Goal: Information Seeking & Learning: Learn about a topic

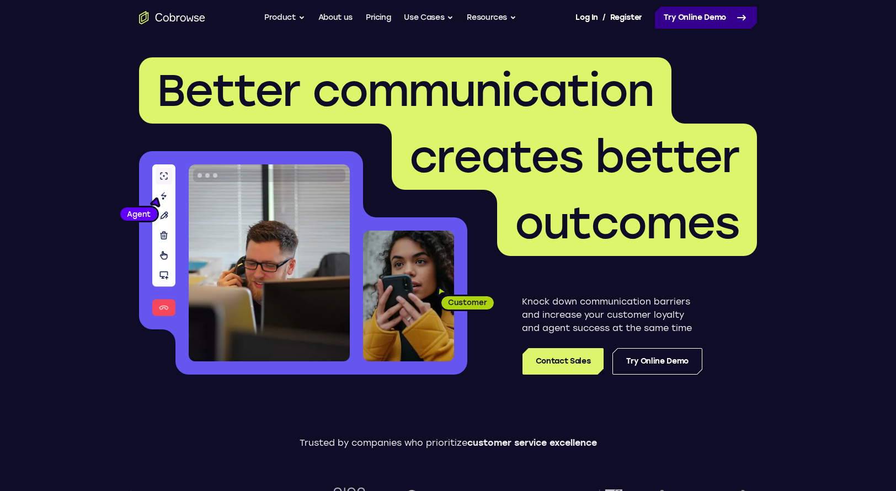
click at [723, 13] on link "Try Online Demo" at bounding box center [706, 18] width 102 height 22
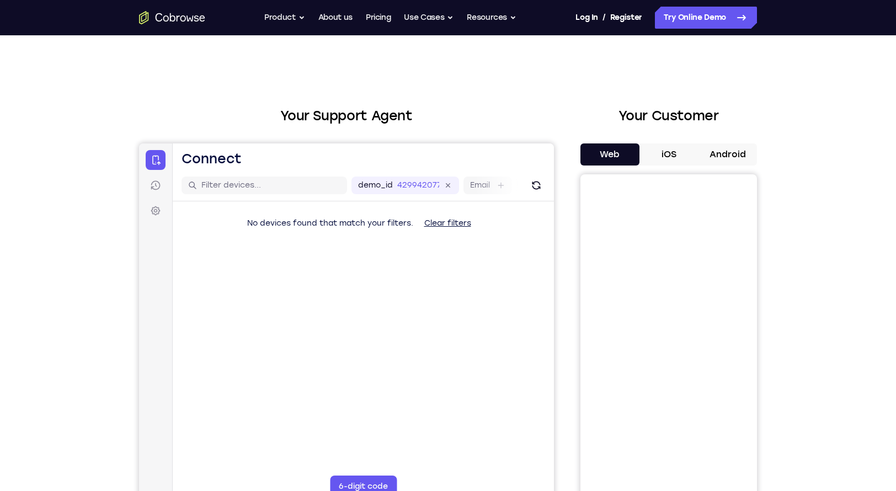
drag, startPoint x: 873, startPoint y: 148, endPoint x: 903, endPoint y: 148, distance: 29.2
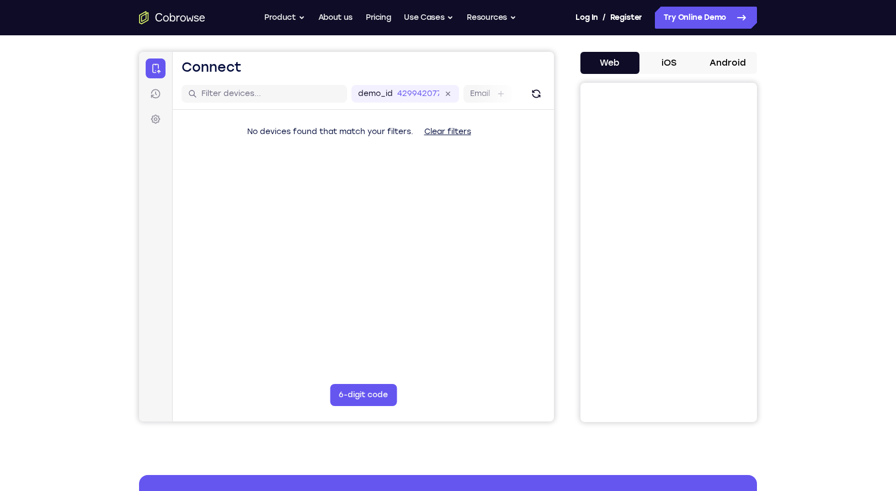
scroll to position [90, 0]
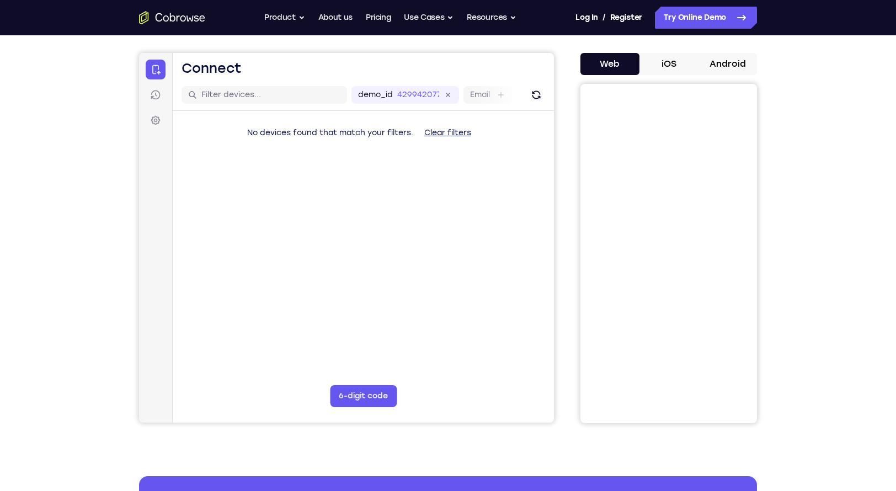
click at [671, 55] on button "iOS" at bounding box center [668, 64] width 59 height 22
click at [731, 68] on button "Android" at bounding box center [727, 64] width 59 height 22
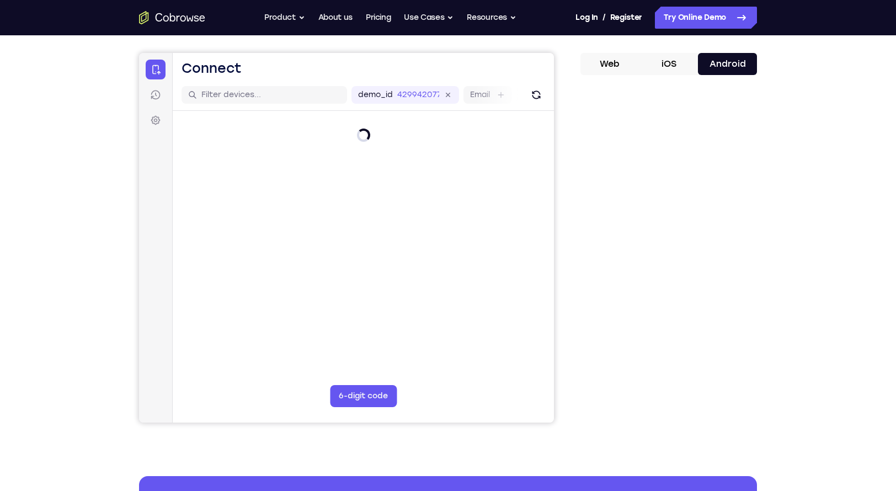
click at [483, 191] on div at bounding box center [363, 161] width 381 height 101
click at [160, 90] on icon at bounding box center [155, 94] width 11 height 11
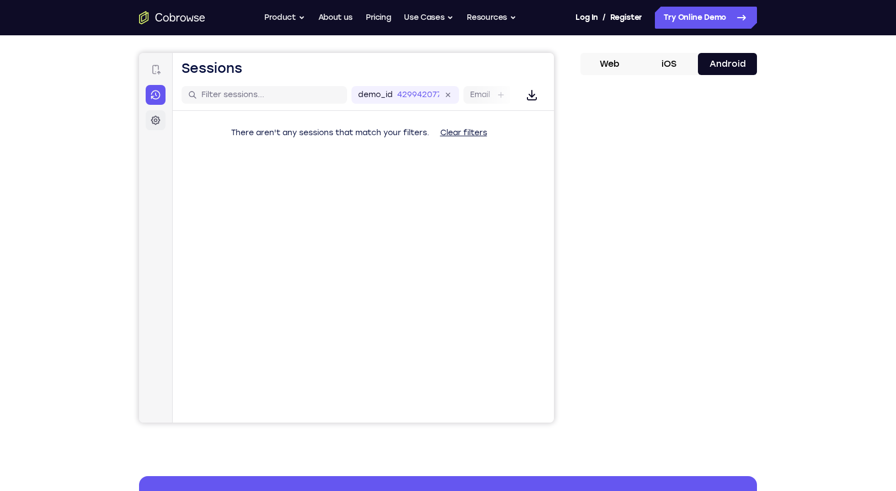
click at [154, 113] on link "Settings" at bounding box center [156, 120] width 20 height 20
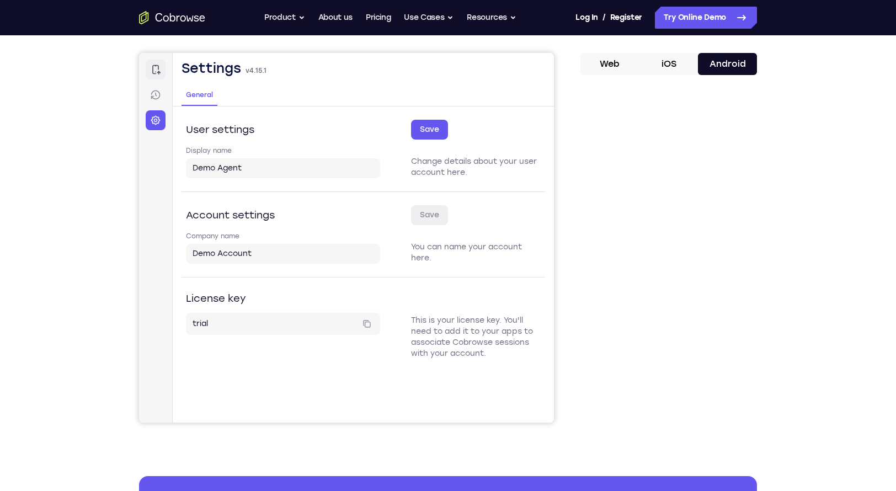
click at [161, 67] on link "Connect" at bounding box center [156, 70] width 20 height 20
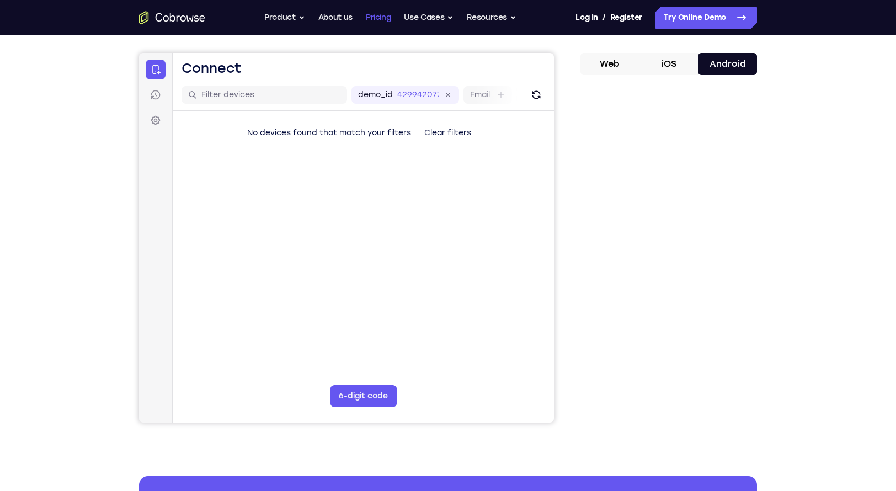
click at [373, 10] on link "Pricing" at bounding box center [378, 18] width 25 height 22
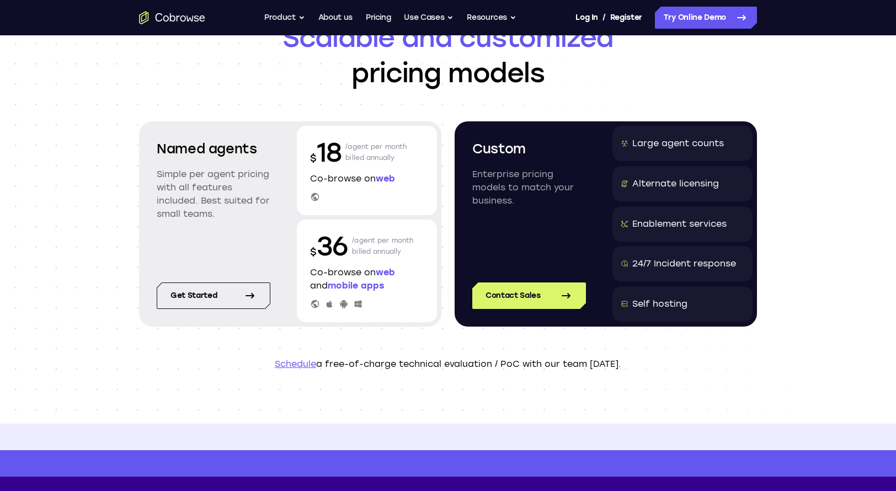
scroll to position [66, 0]
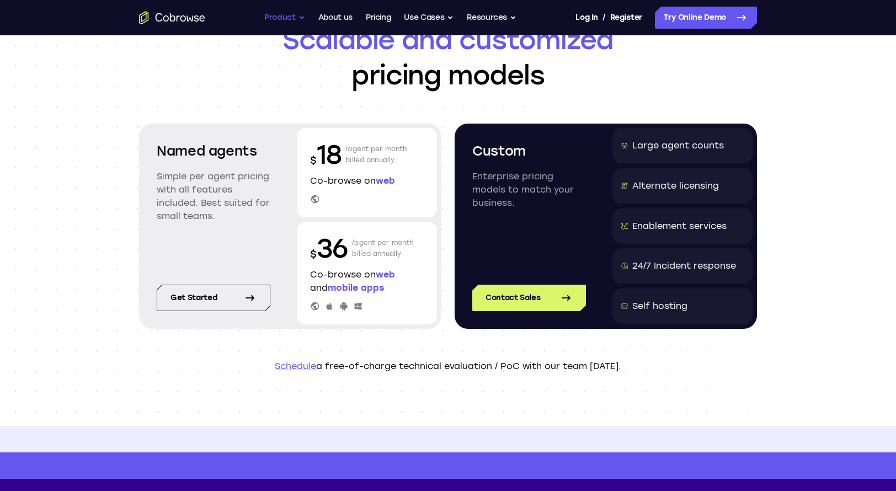
click at [292, 18] on button "Product" at bounding box center [284, 18] width 41 height 22
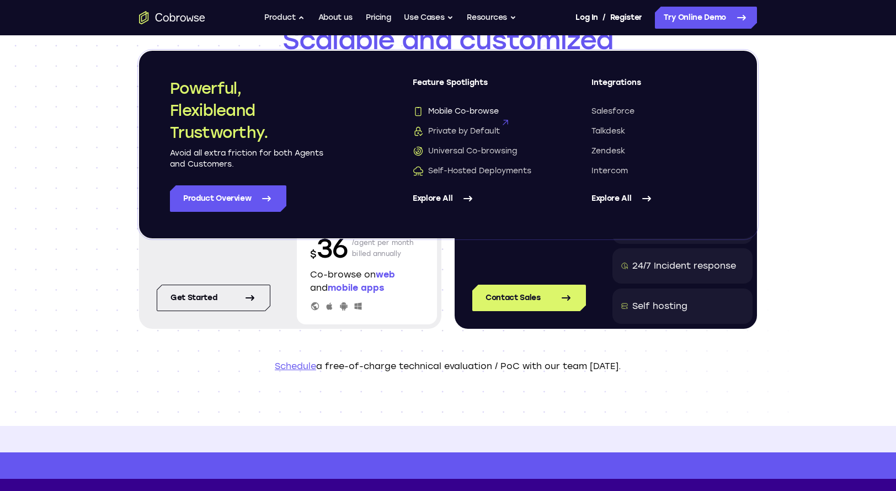
click at [449, 113] on span "Mobile Co-browse" at bounding box center [455, 111] width 86 height 11
click at [453, 134] on span "Private by Default" at bounding box center [455, 131] width 87 height 11
click at [444, 194] on link "Explore All" at bounding box center [479, 198] width 135 height 26
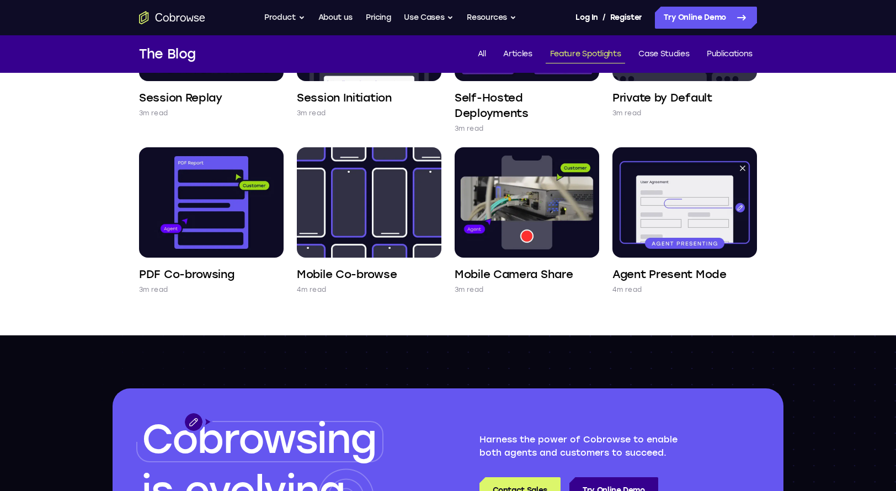
scroll to position [529, 0]
